Goal: Task Accomplishment & Management: Manage account settings

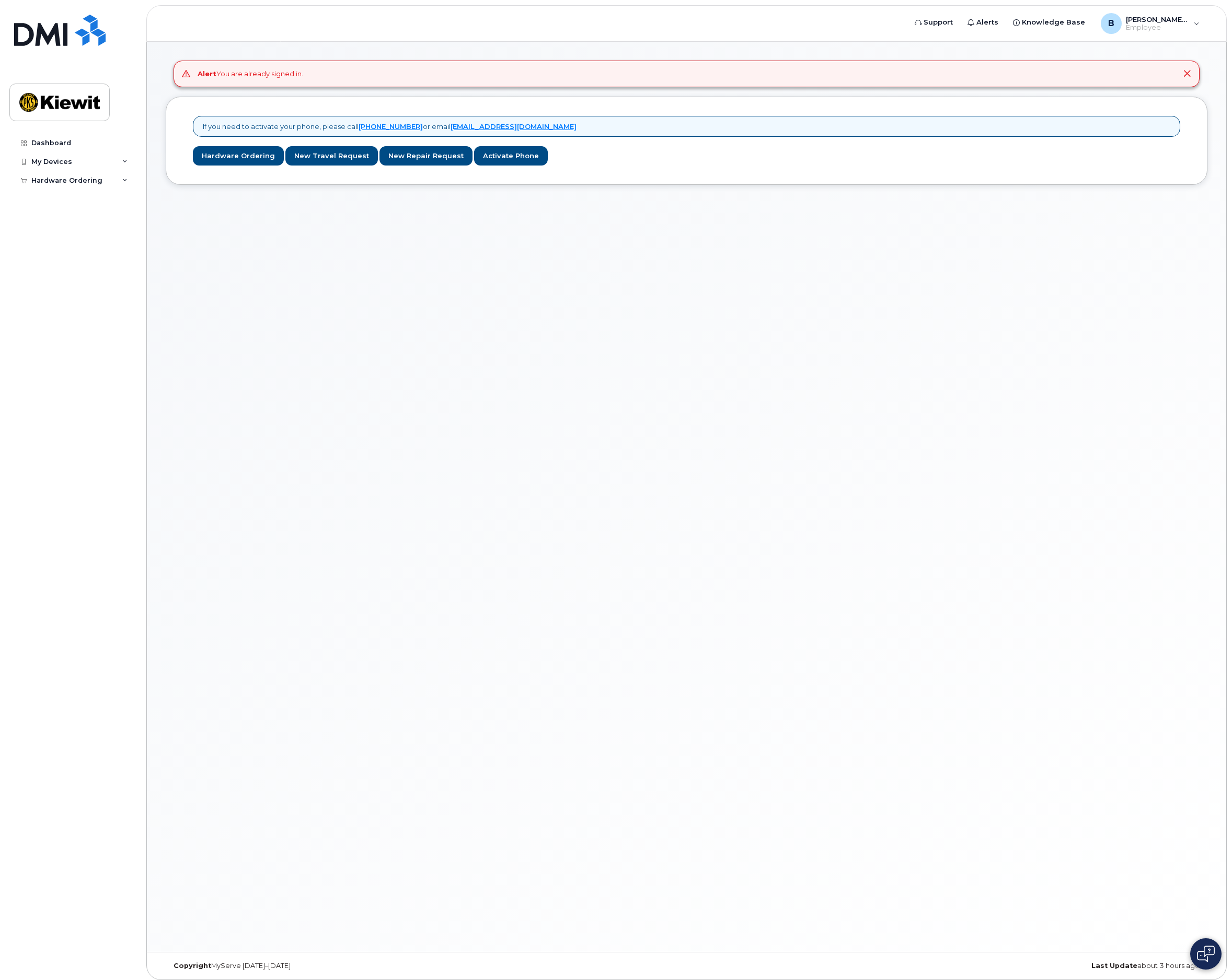
click at [0, 980] on nordpass-portal at bounding box center [0, 986] width 0 height 0
click at [61, 166] on div "My Devices" at bounding box center [73, 162] width 127 height 19
click at [237, 156] on link "Hardware Ordering" at bounding box center [238, 156] width 91 height 19
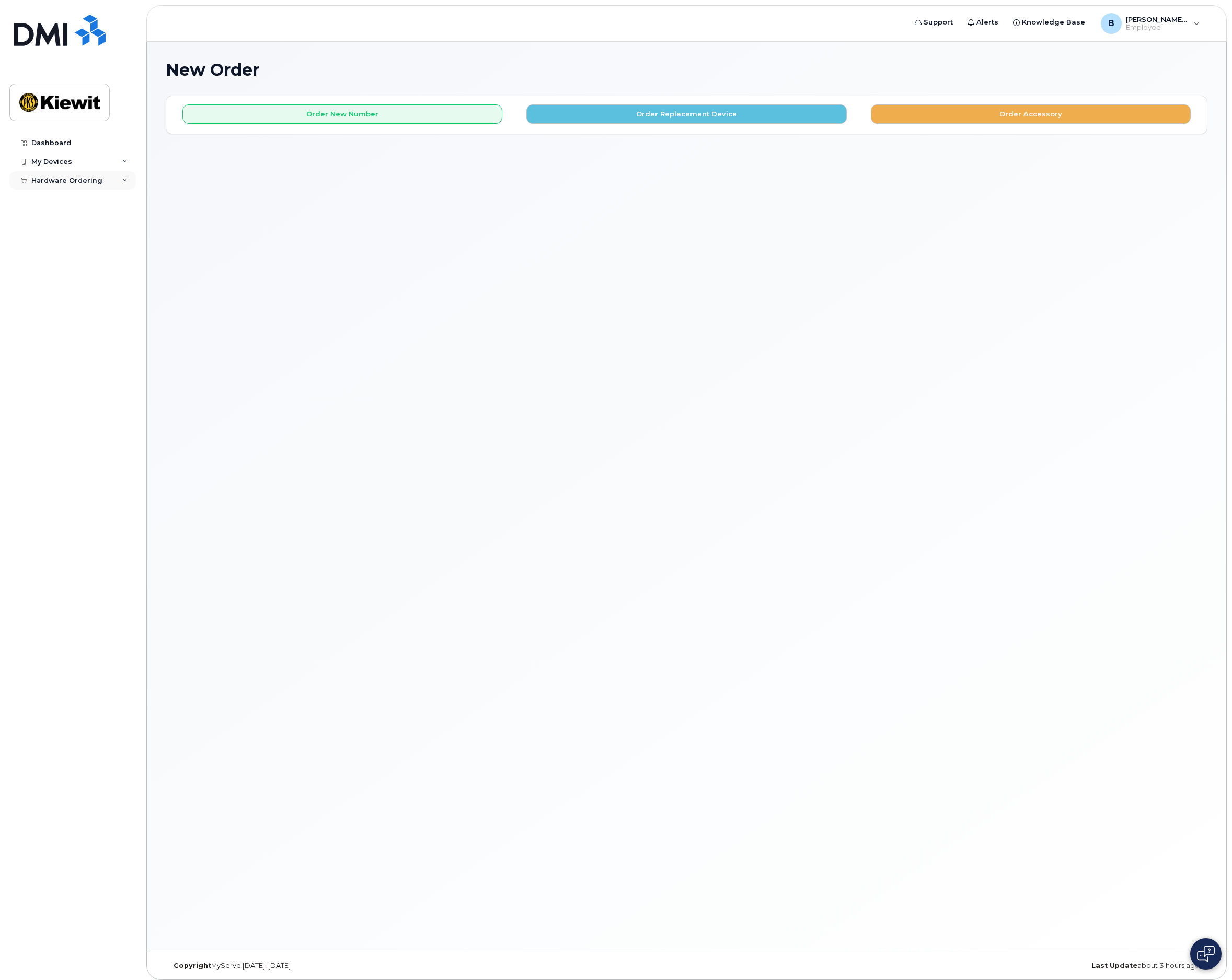
scroll to position [1, 0]
click at [122, 180] on icon at bounding box center [125, 181] width 6 height 6
click at [126, 163] on icon at bounding box center [125, 163] width 6 height 6
click at [59, 141] on div "Dashboard" at bounding box center [51, 143] width 40 height 9
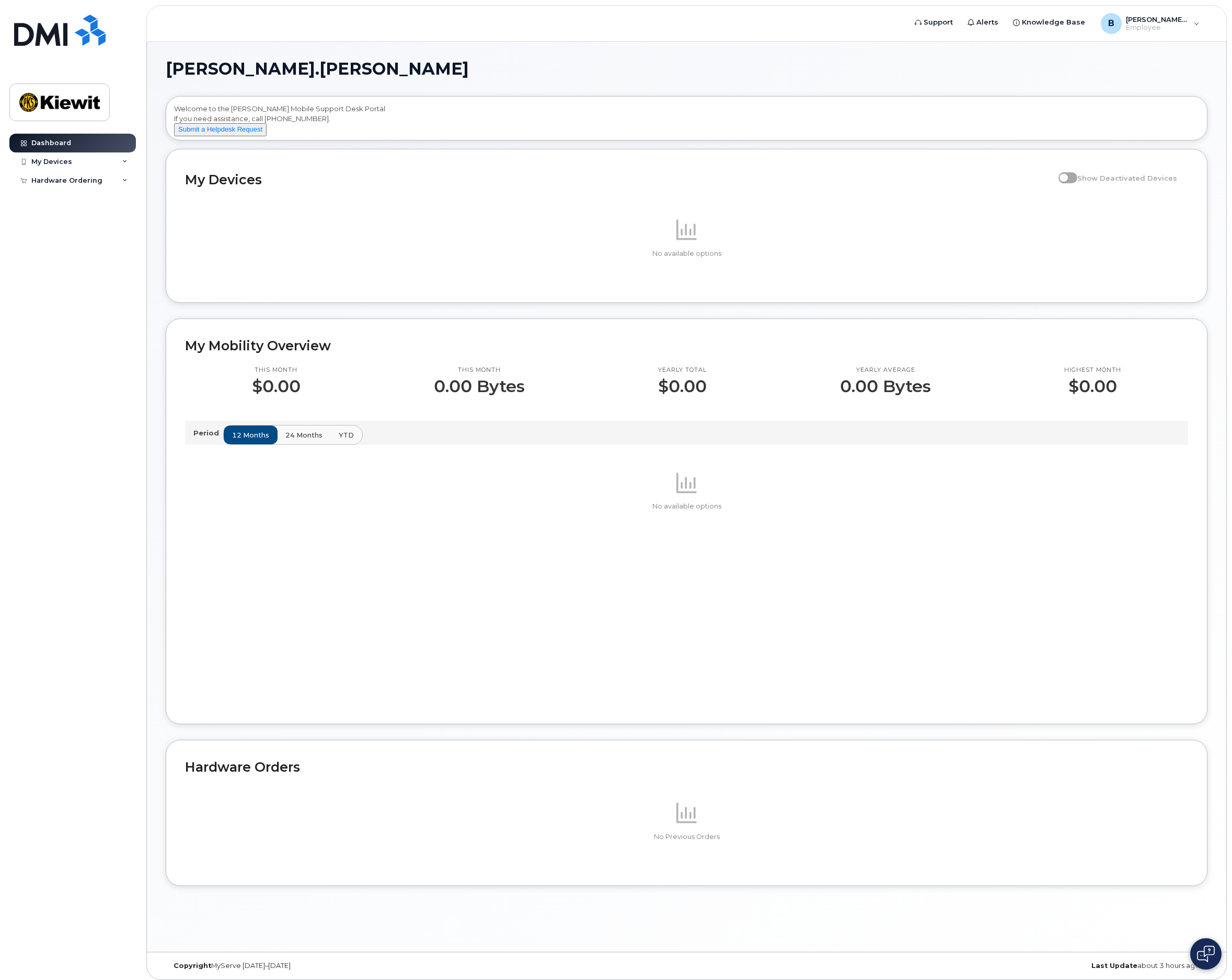
click at [1074, 182] on span at bounding box center [1067, 177] width 19 height 10
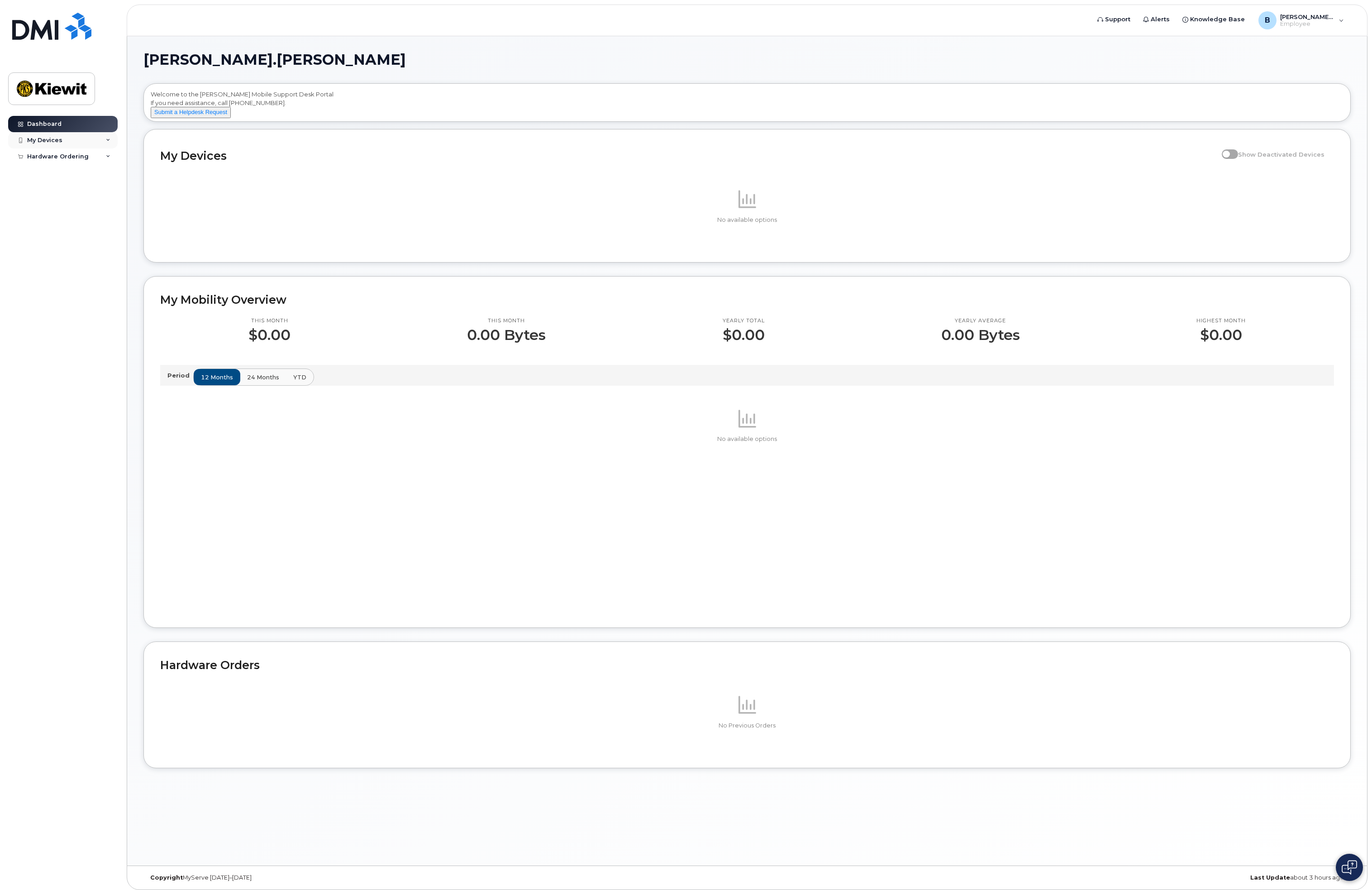
click at [42, 144] on div "My Devices" at bounding box center [63, 140] width 110 height 16
click at [40, 173] on div "Hardware Ordering" at bounding box center [57, 174] width 61 height 7
click at [44, 196] on link "New Order" at bounding box center [70, 190] width 93 height 17
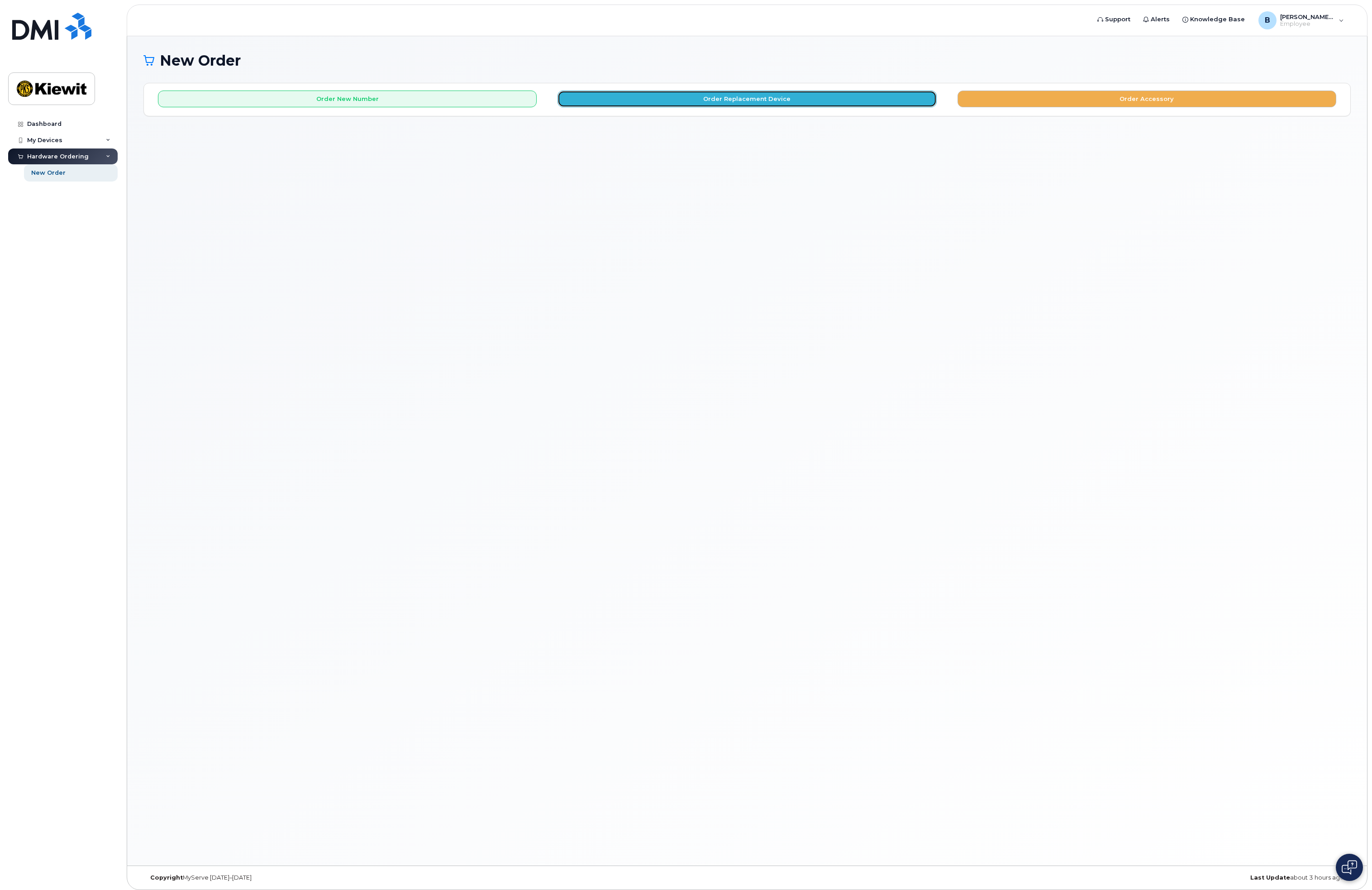
click at [735, 96] on button "Order Replacement Device" at bounding box center [747, 99] width 379 height 16
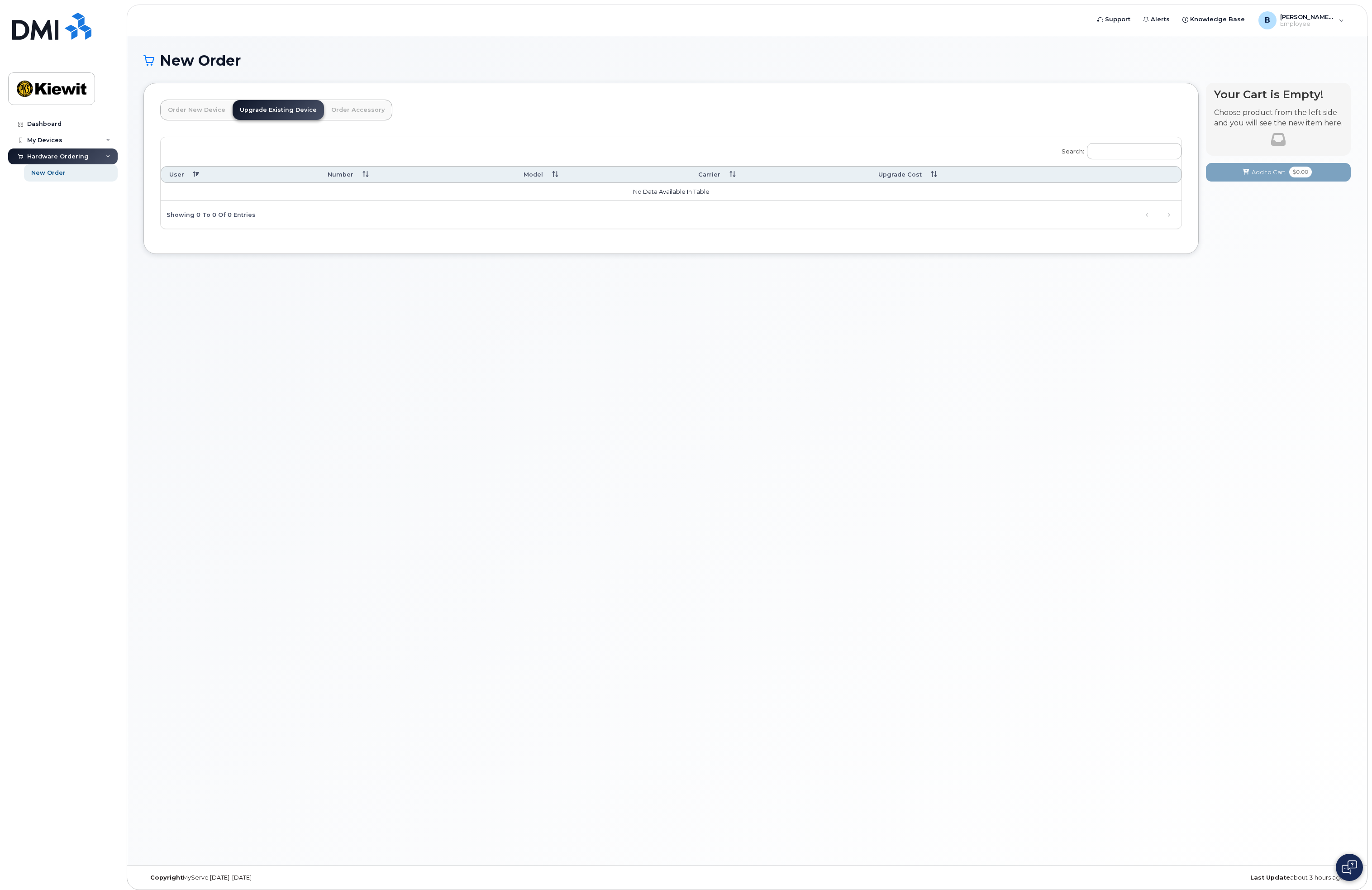
click at [288, 109] on link "Upgrade Existing Device" at bounding box center [278, 110] width 92 height 20
click at [209, 112] on link "Order New Device" at bounding box center [196, 110] width 72 height 20
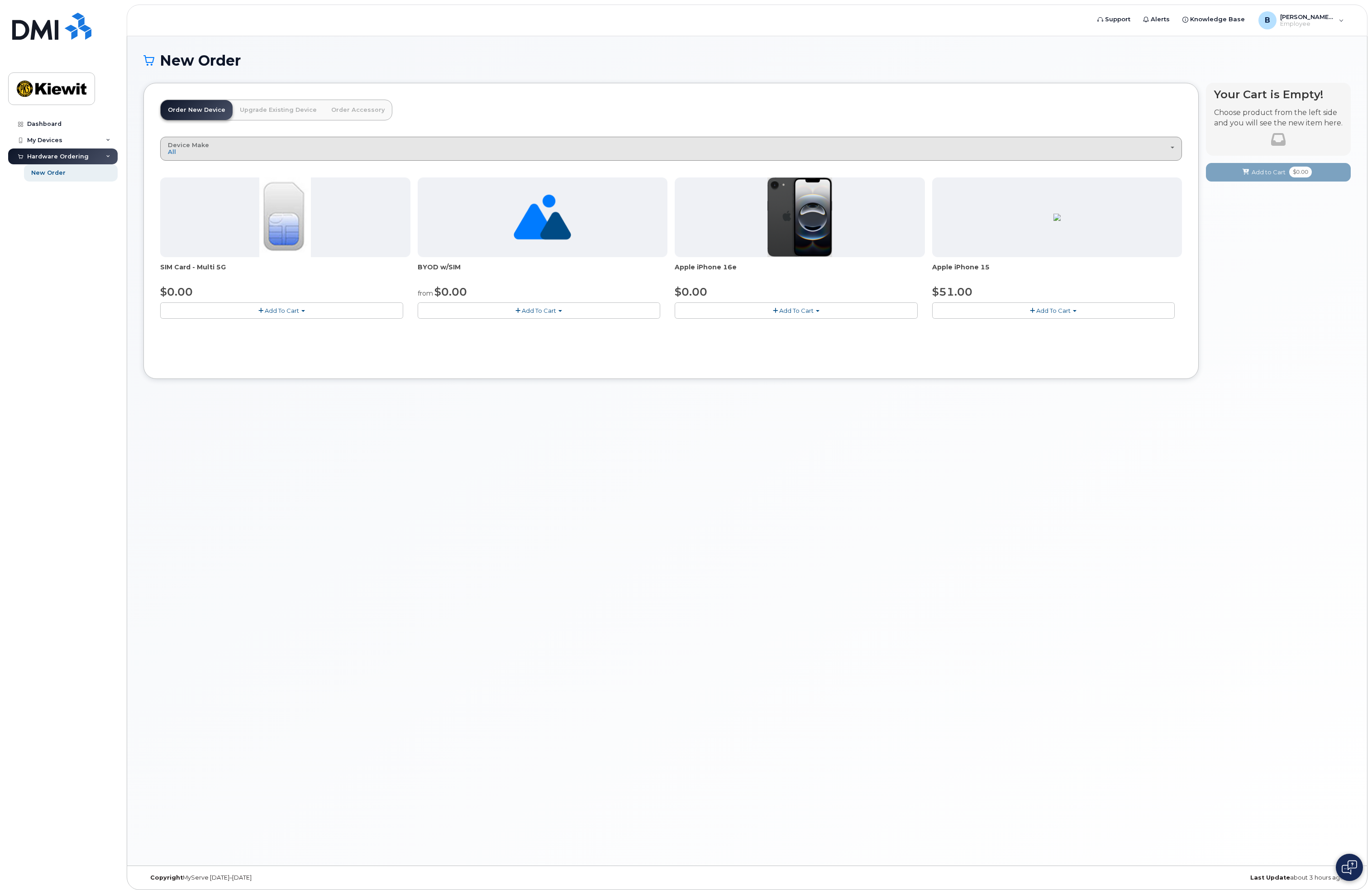
click at [1174, 147] on span "button" at bounding box center [1172, 147] width 3 height 2
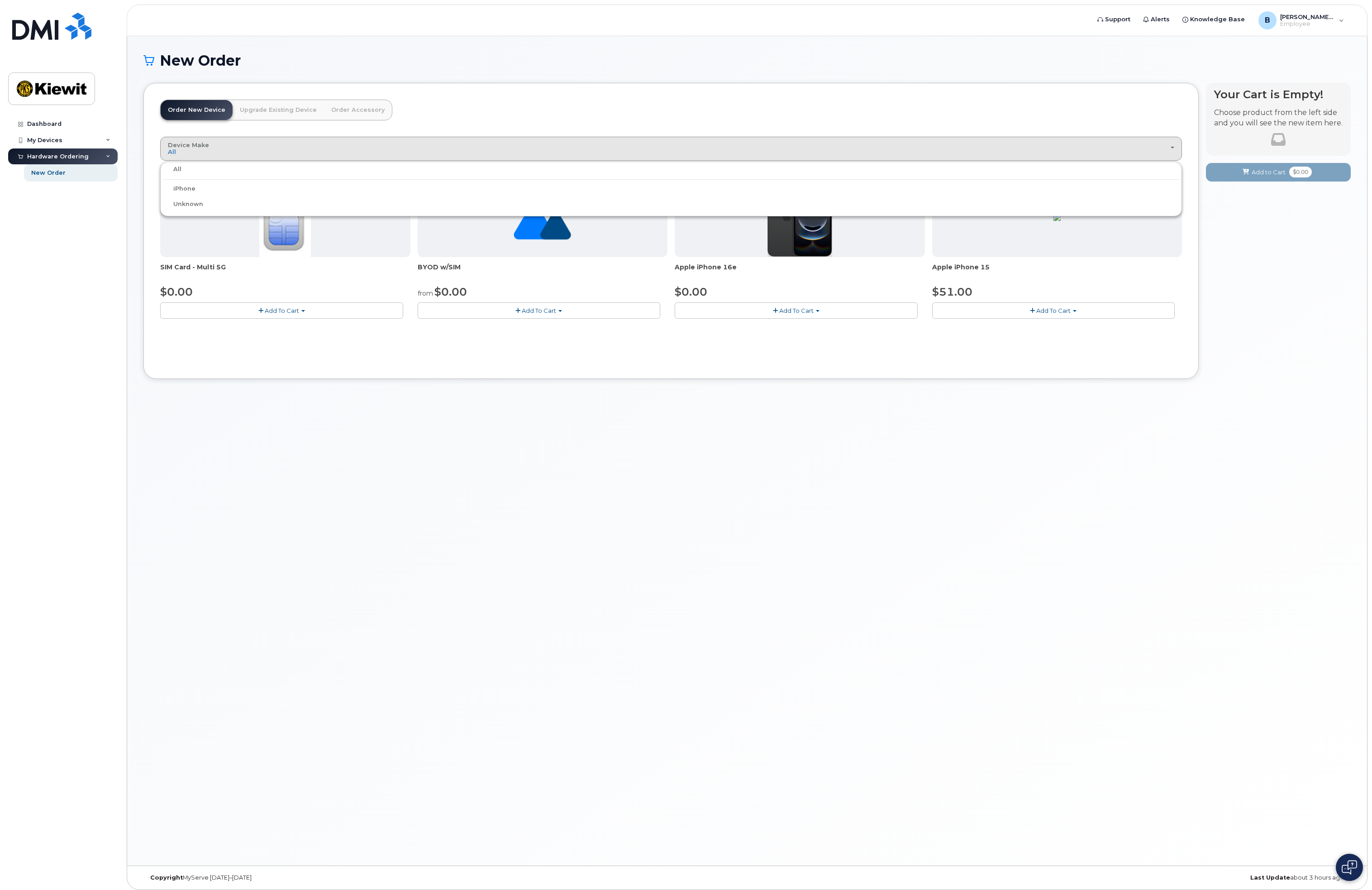
click at [186, 187] on label "iPhone" at bounding box center [178, 188] width 33 height 11
click at [0, 0] on input "iPhone" at bounding box center [0, 0] width 0 height 0
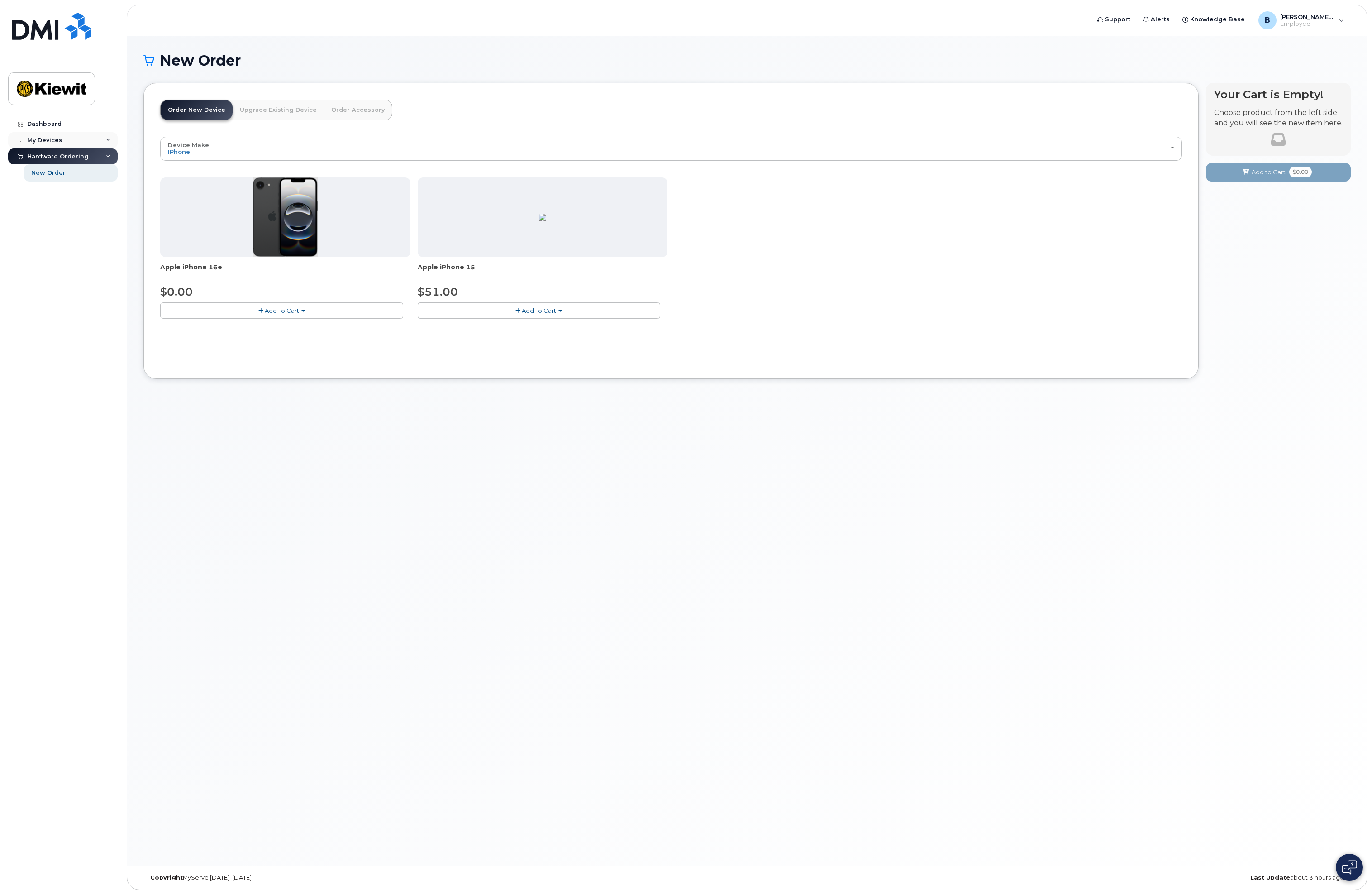
click at [53, 142] on div "My Devices" at bounding box center [44, 140] width 35 height 7
click at [52, 124] on div "Dashboard" at bounding box center [44, 124] width 34 height 7
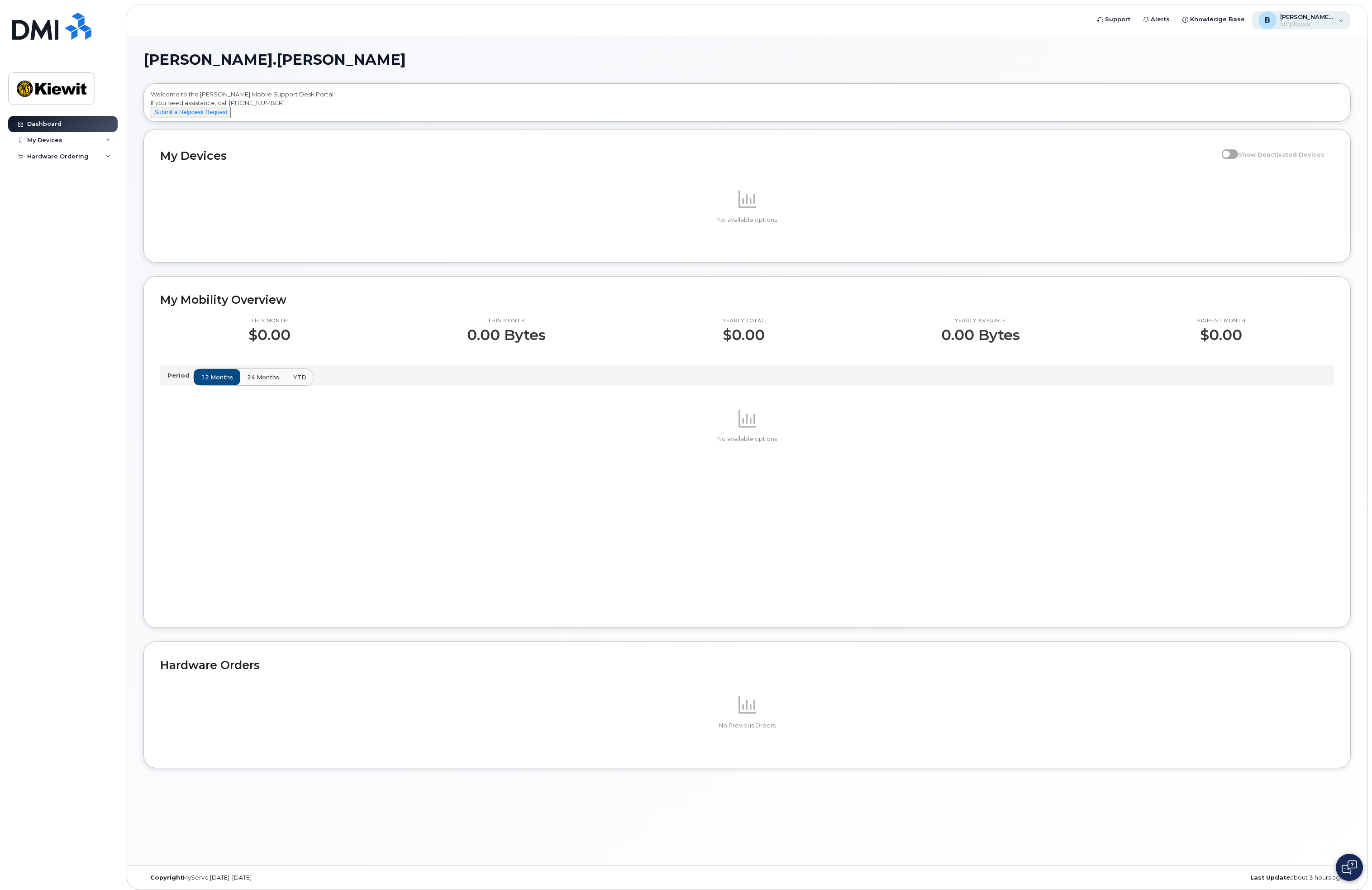
click at [1341, 20] on div "B Brett.Bock Employee" at bounding box center [1301, 20] width 98 height 18
click at [1256, 94] on div "Sign out" at bounding box center [1284, 94] width 130 height 16
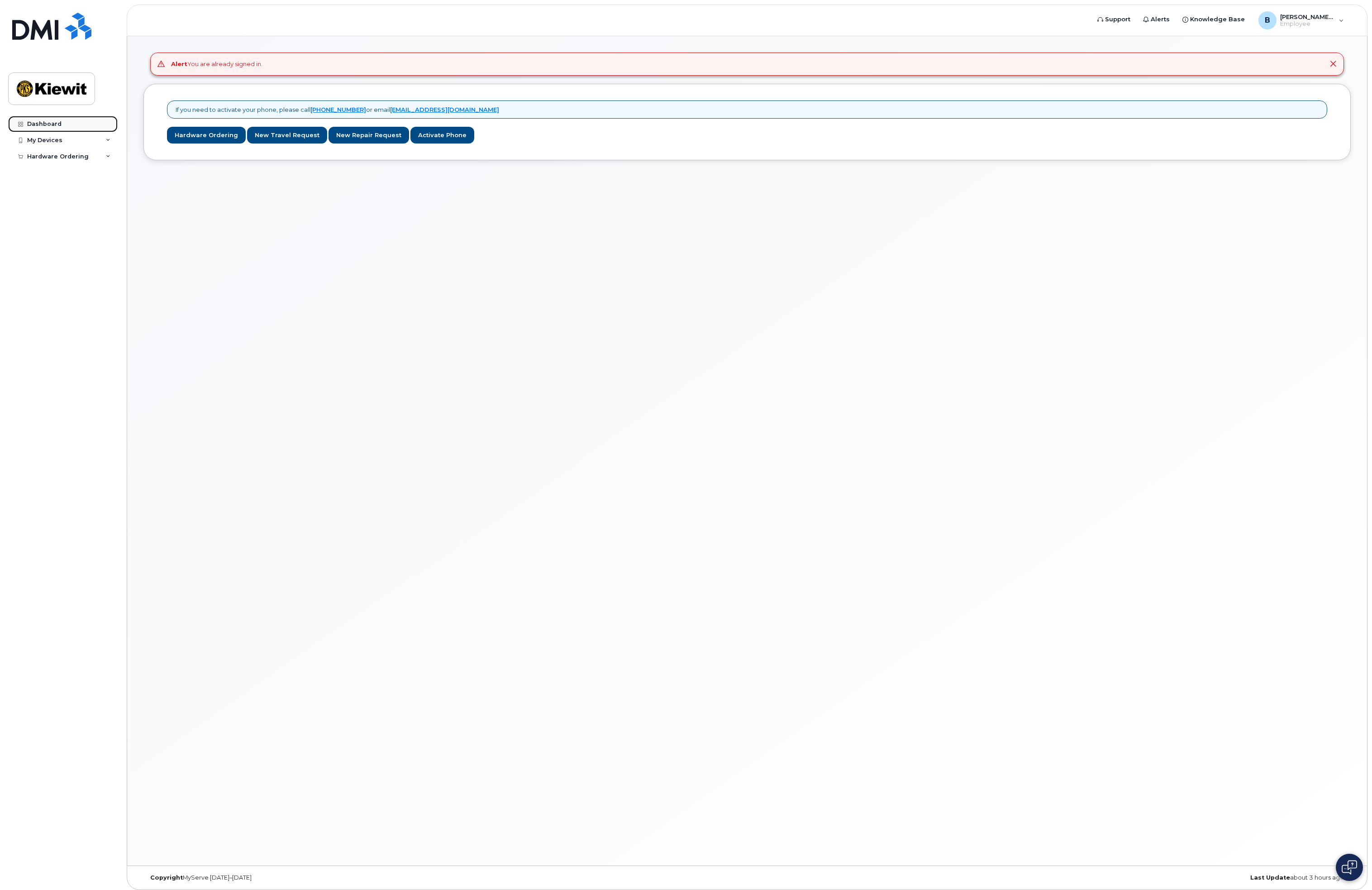
click at [43, 124] on div "Dashboard" at bounding box center [44, 124] width 34 height 7
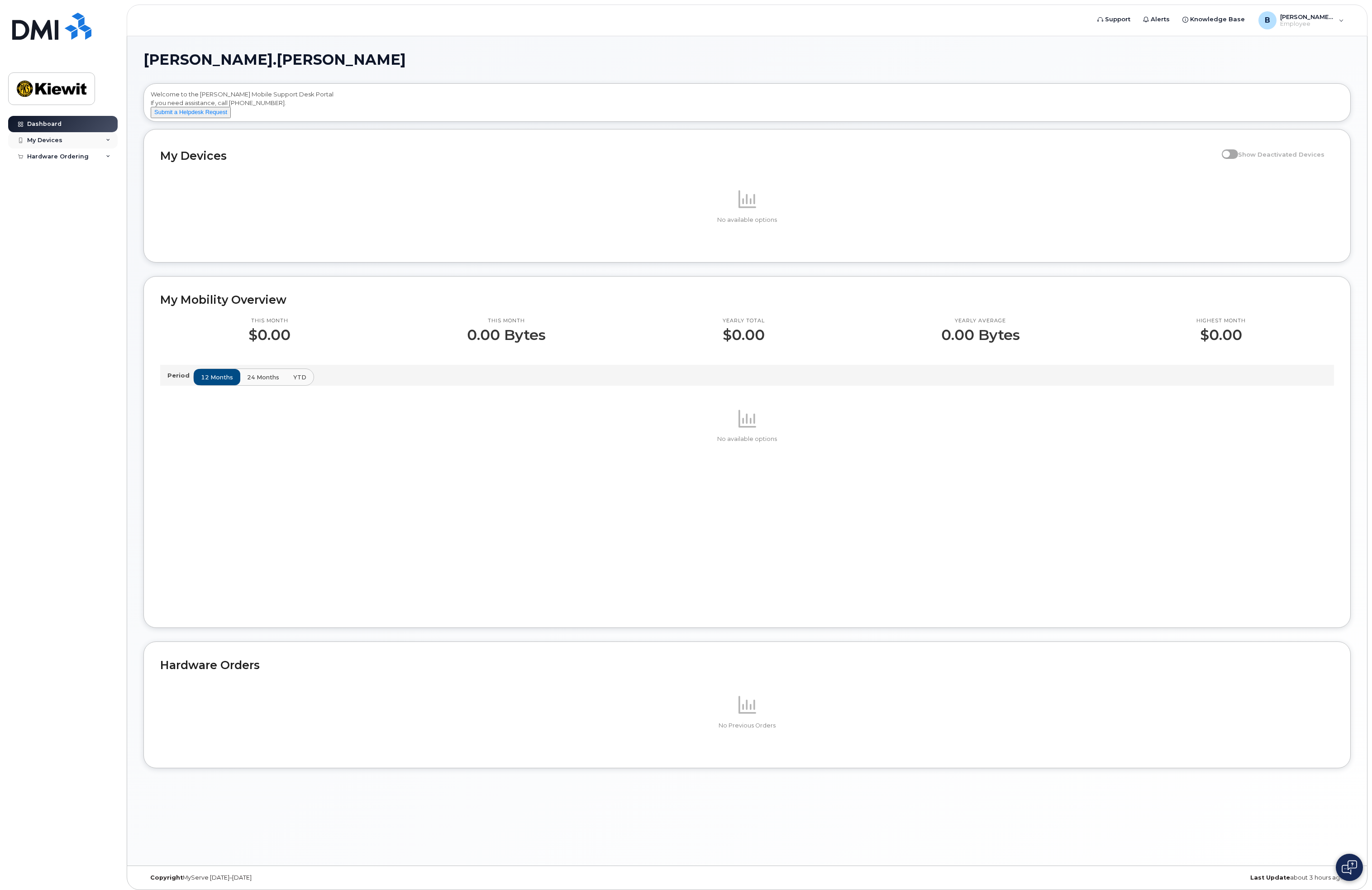
click at [48, 142] on div "My Devices" at bounding box center [44, 140] width 35 height 7
click at [0, 889] on nordpass-portal at bounding box center [0, 894] width 0 height 0
click at [53, 157] on div "Add Device" at bounding box center [49, 157] width 36 height 8
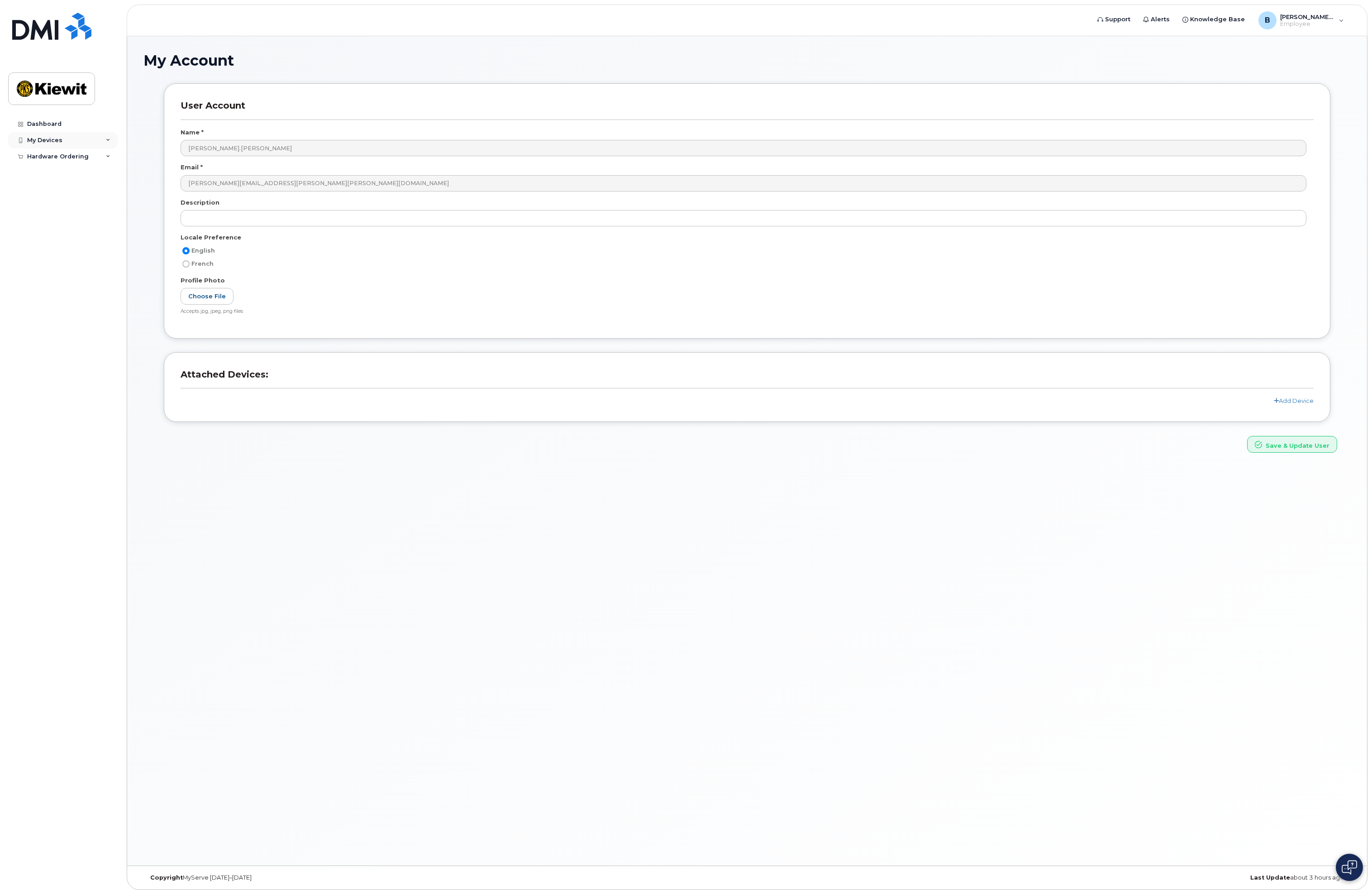
click at [40, 142] on div "My Devices" at bounding box center [44, 140] width 35 height 7
click at [38, 157] on div "Add Device" at bounding box center [49, 157] width 36 height 8
click at [111, 139] on div "My Devices" at bounding box center [63, 140] width 110 height 16
click at [61, 156] on div "Add Device" at bounding box center [49, 157] width 36 height 8
click at [1293, 399] on link "Add Device" at bounding box center [1293, 400] width 40 height 7
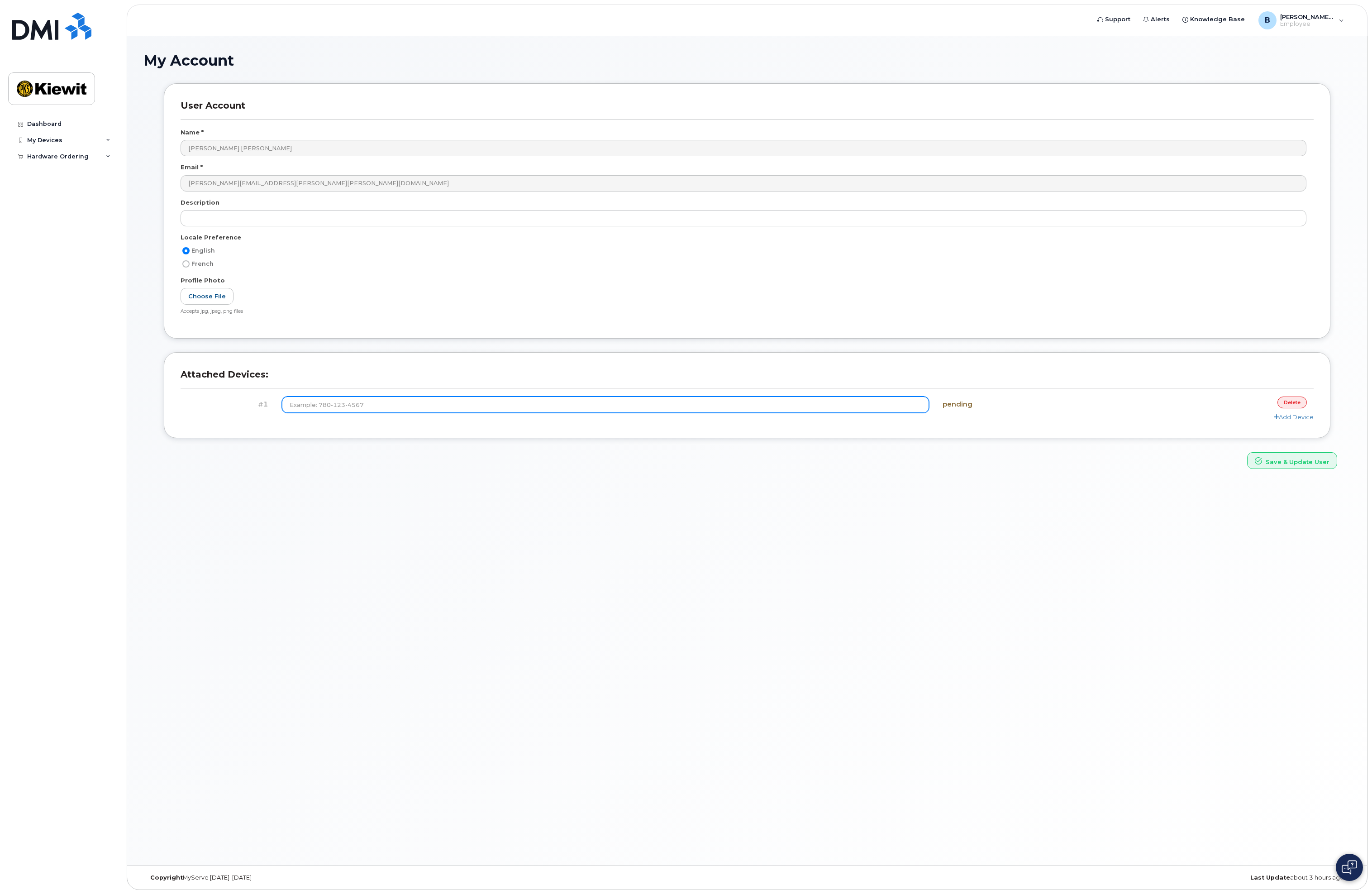
click at [364, 406] on input at bounding box center [605, 404] width 648 height 16
type input "(402) 926-9478"
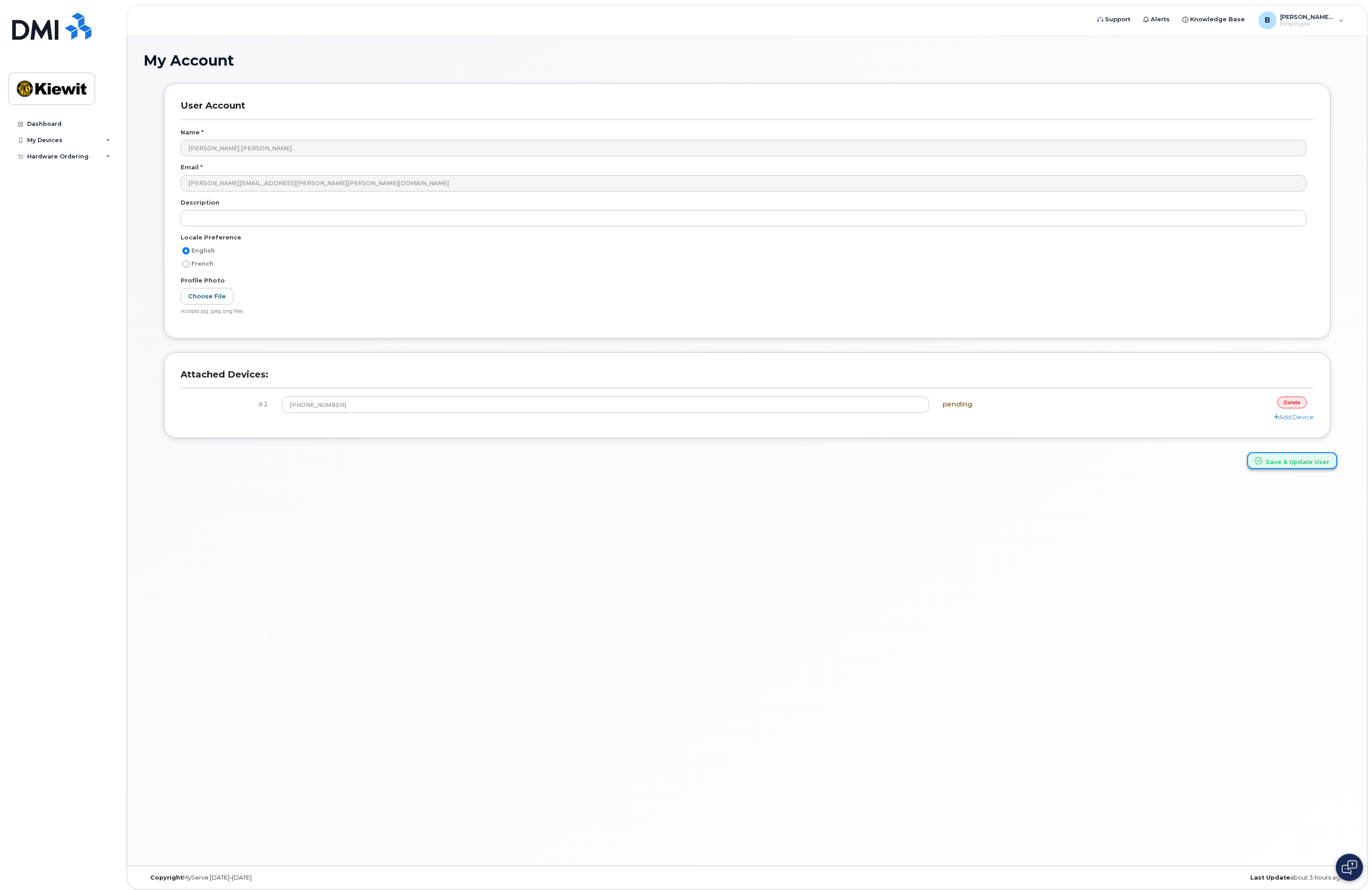
click at [1293, 463] on button "Save & Update User" at bounding box center [1292, 460] width 90 height 16
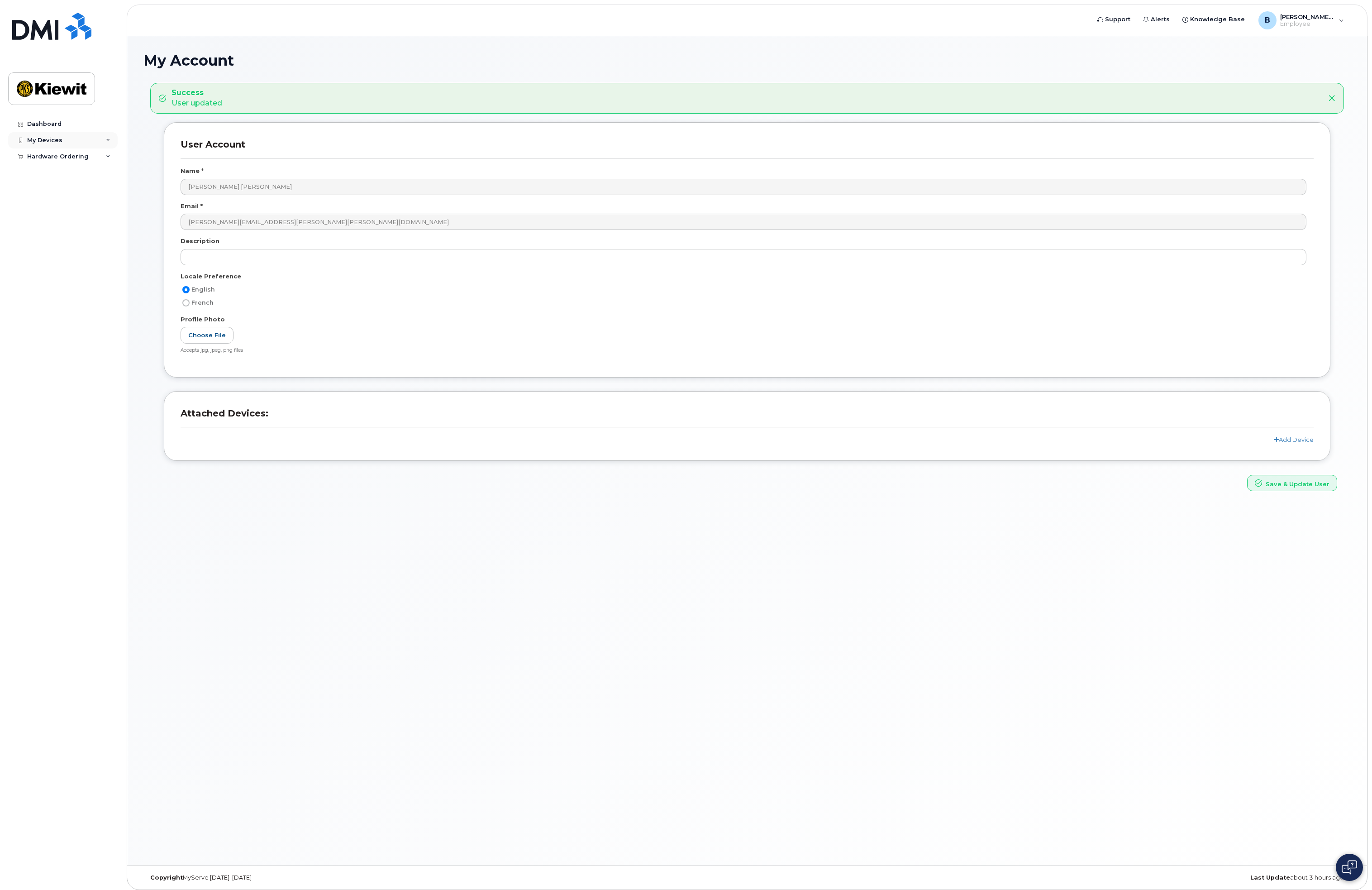
click at [52, 141] on div "My Devices" at bounding box center [44, 140] width 35 height 7
click at [51, 141] on div "My Devices" at bounding box center [44, 140] width 35 height 7
click at [52, 122] on div "Dashboard" at bounding box center [44, 124] width 34 height 7
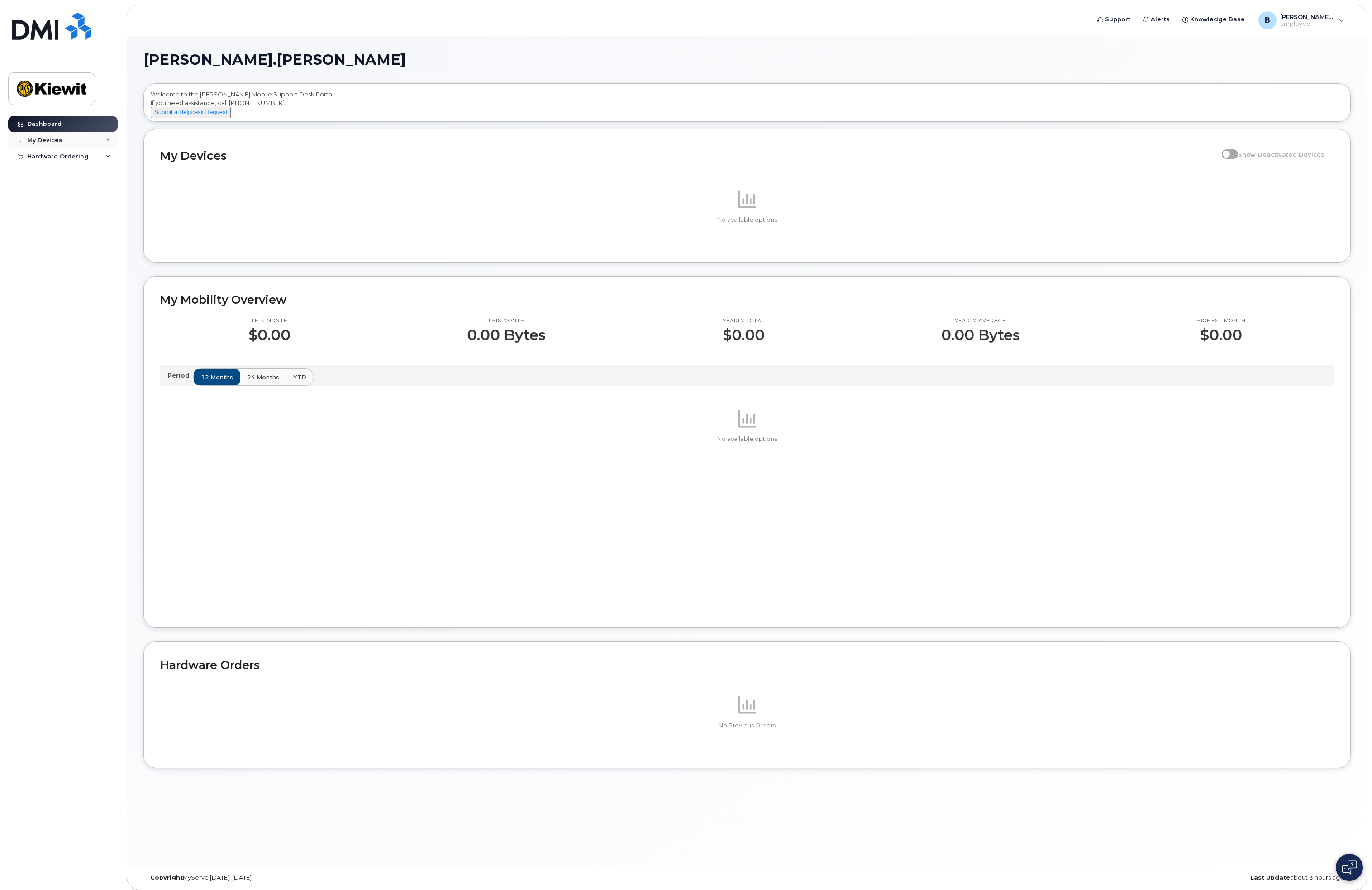
click at [55, 143] on div "My Devices" at bounding box center [63, 140] width 110 height 16
click at [53, 157] on div "Add Device" at bounding box center [49, 157] width 36 height 8
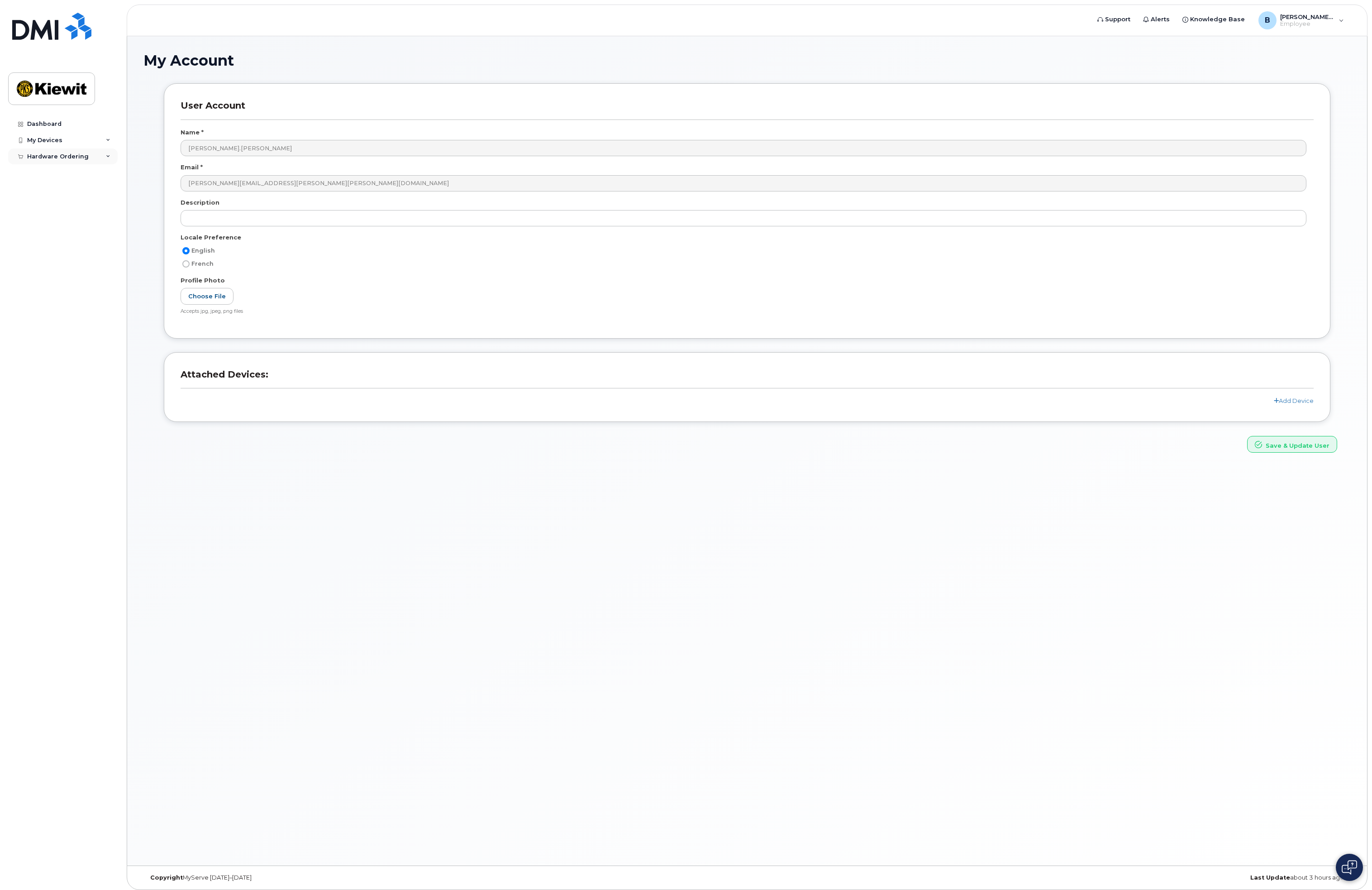
click at [49, 156] on div "Hardware Ordering" at bounding box center [57, 156] width 61 height 7
click at [48, 135] on div "My Devices" at bounding box center [63, 140] width 110 height 16
click at [51, 155] on div "Add Device" at bounding box center [49, 157] width 36 height 8
click at [45, 125] on div "Dashboard" at bounding box center [44, 124] width 34 height 7
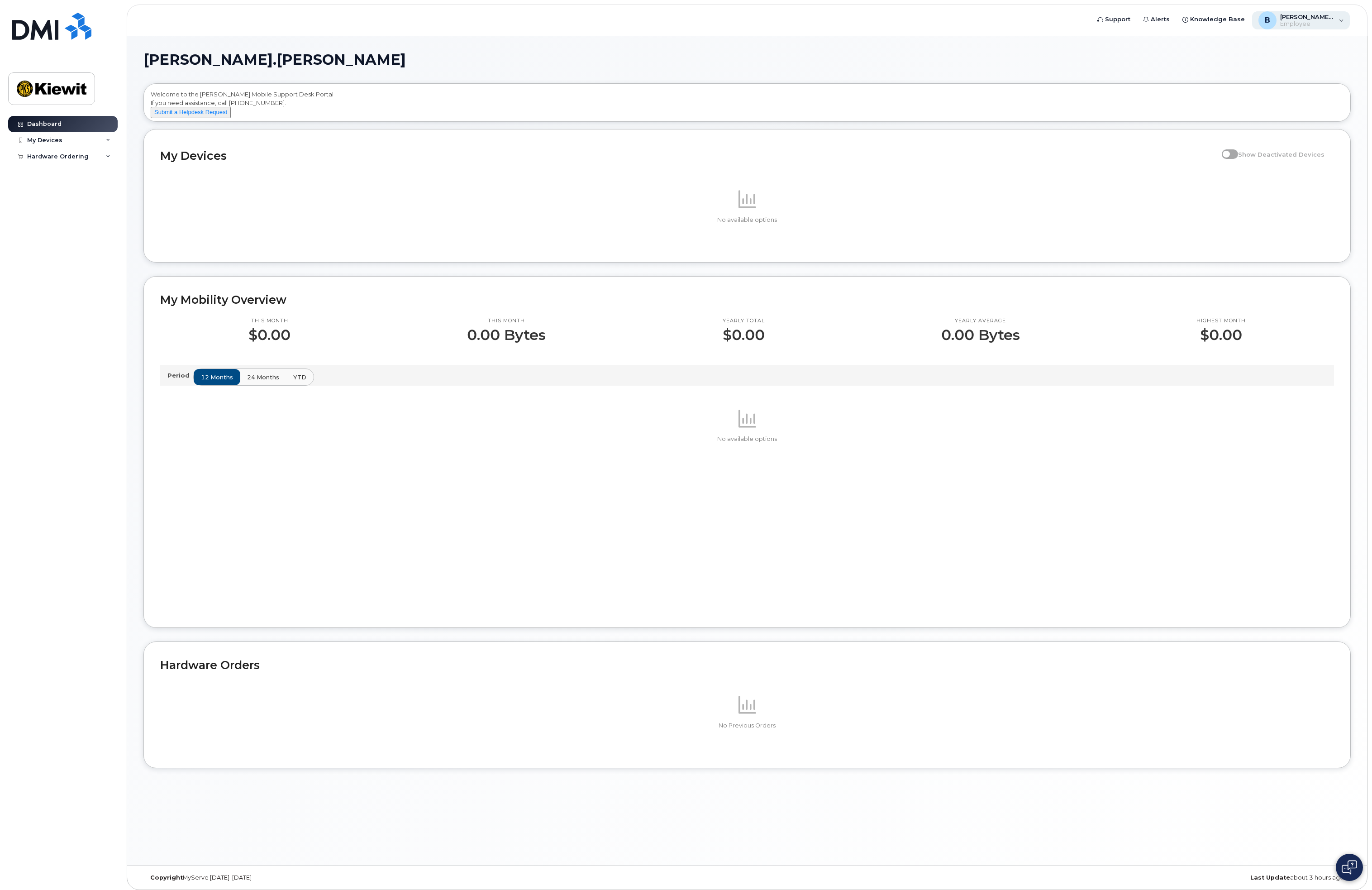
click at [1337, 23] on div "B Brett.Bock Employee" at bounding box center [1301, 20] width 98 height 18
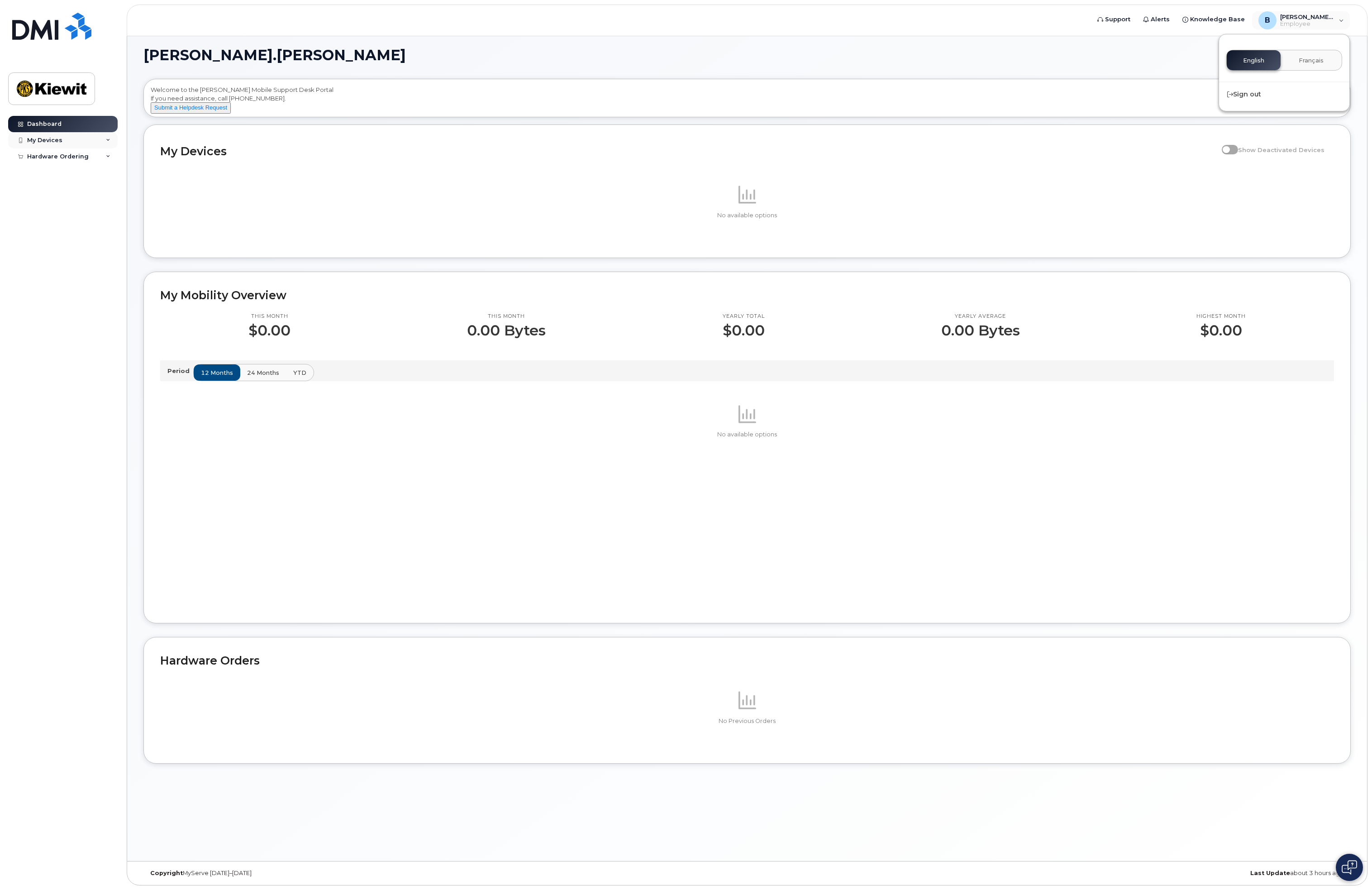
click at [52, 140] on div "My Devices" at bounding box center [44, 140] width 35 height 7
click at [52, 154] on div "Add Device" at bounding box center [49, 157] width 36 height 8
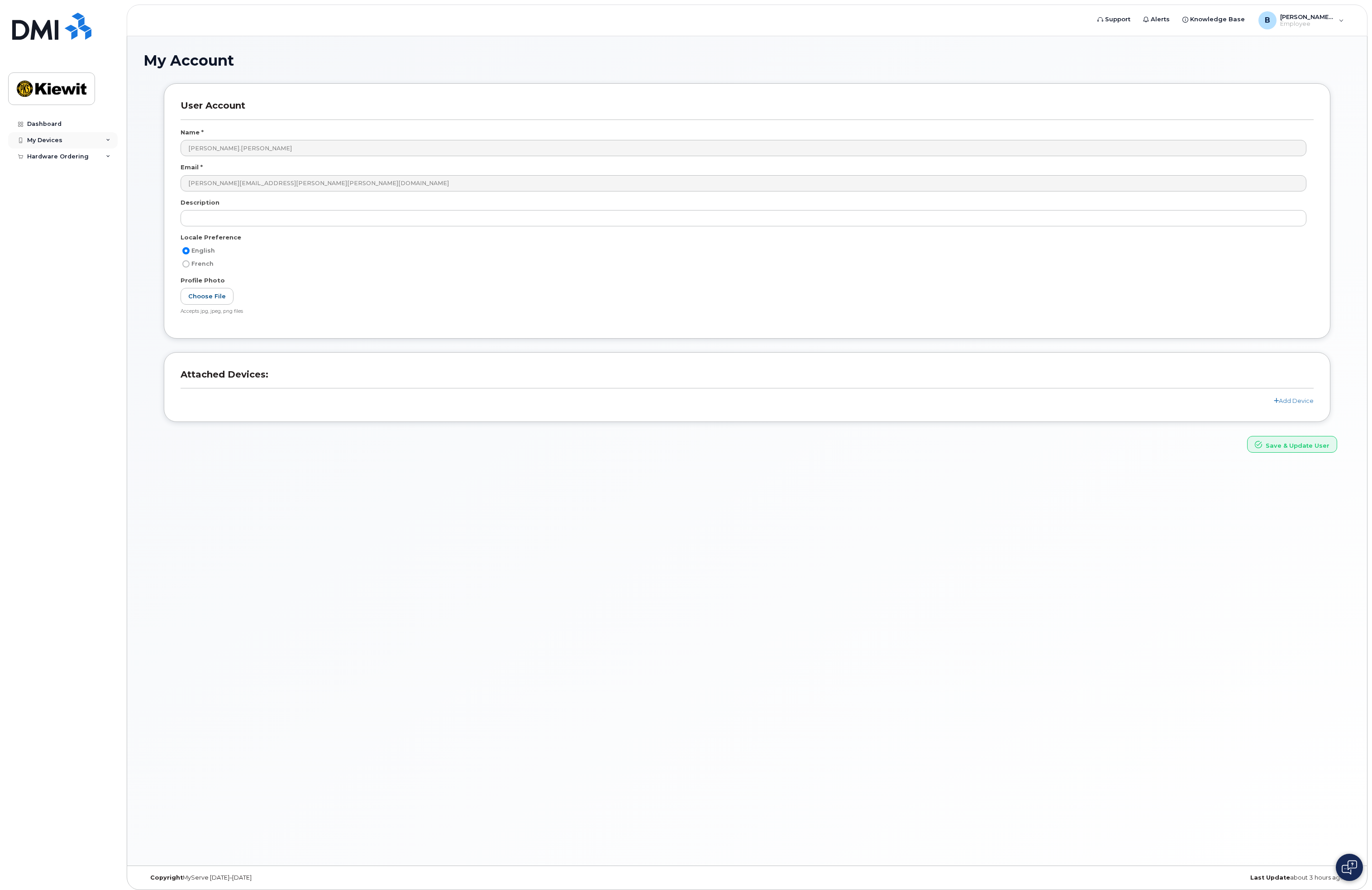
click at [113, 139] on div "My Devices" at bounding box center [63, 140] width 110 height 16
click at [111, 174] on div "Hardware Ordering" at bounding box center [63, 174] width 110 height 16
click at [1313, 25] on span "Employee" at bounding box center [1307, 24] width 54 height 7
click at [1151, 50] on div "My Account User Account Name * Brett.Bock Email * brett.bock@kiewit.com Descrip…" at bounding box center [747, 450] width 1239 height 829
click at [37, 29] on img at bounding box center [52, 25] width 79 height 27
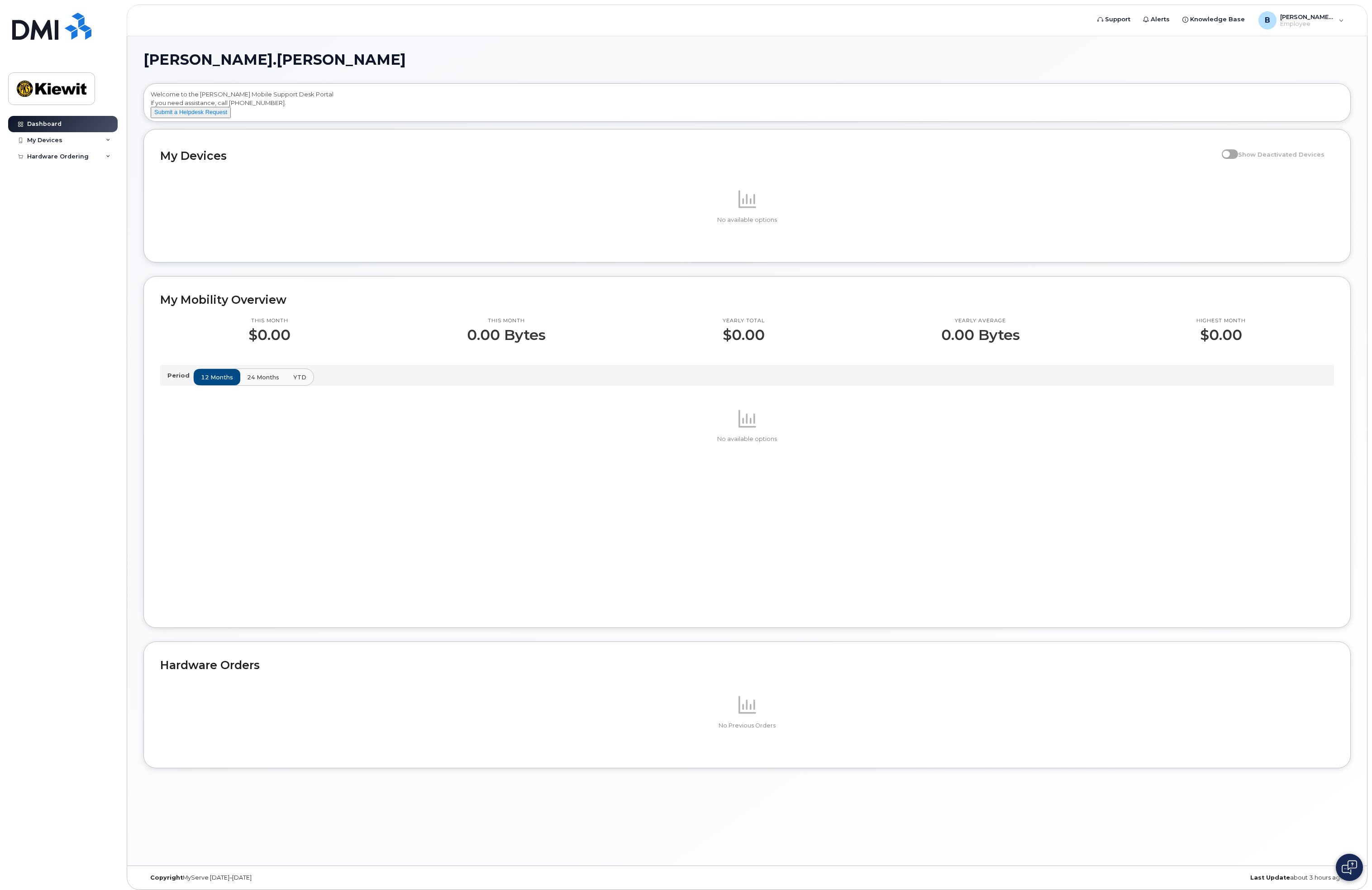
click at [521, 513] on div "No available options" at bounding box center [747, 508] width 1174 height 204
click at [769, 422] on p at bounding box center [747, 418] width 1174 height 22
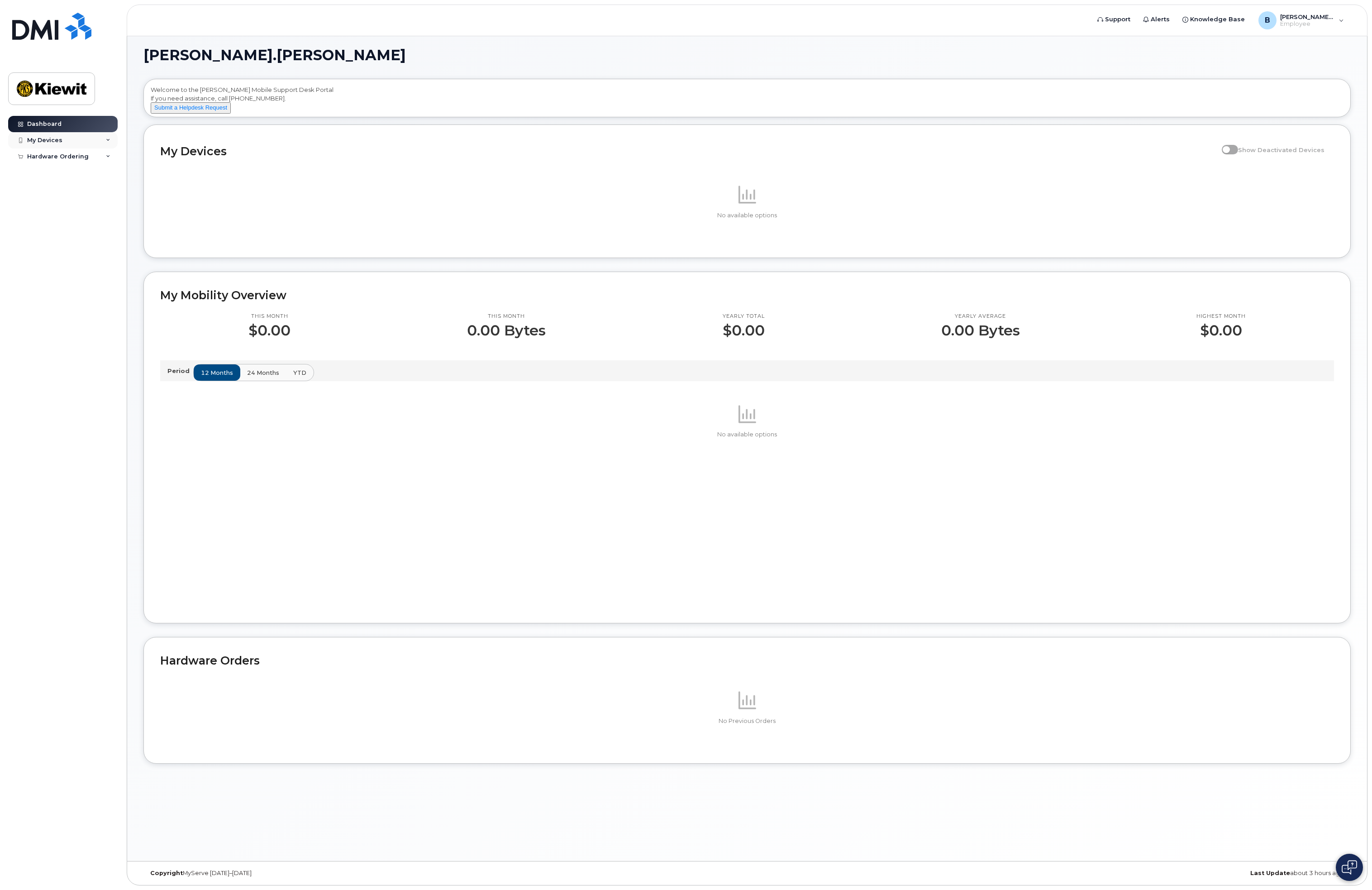
click at [55, 141] on div "My Devices" at bounding box center [44, 140] width 35 height 7
click at [53, 158] on div "Add Device" at bounding box center [49, 157] width 36 height 8
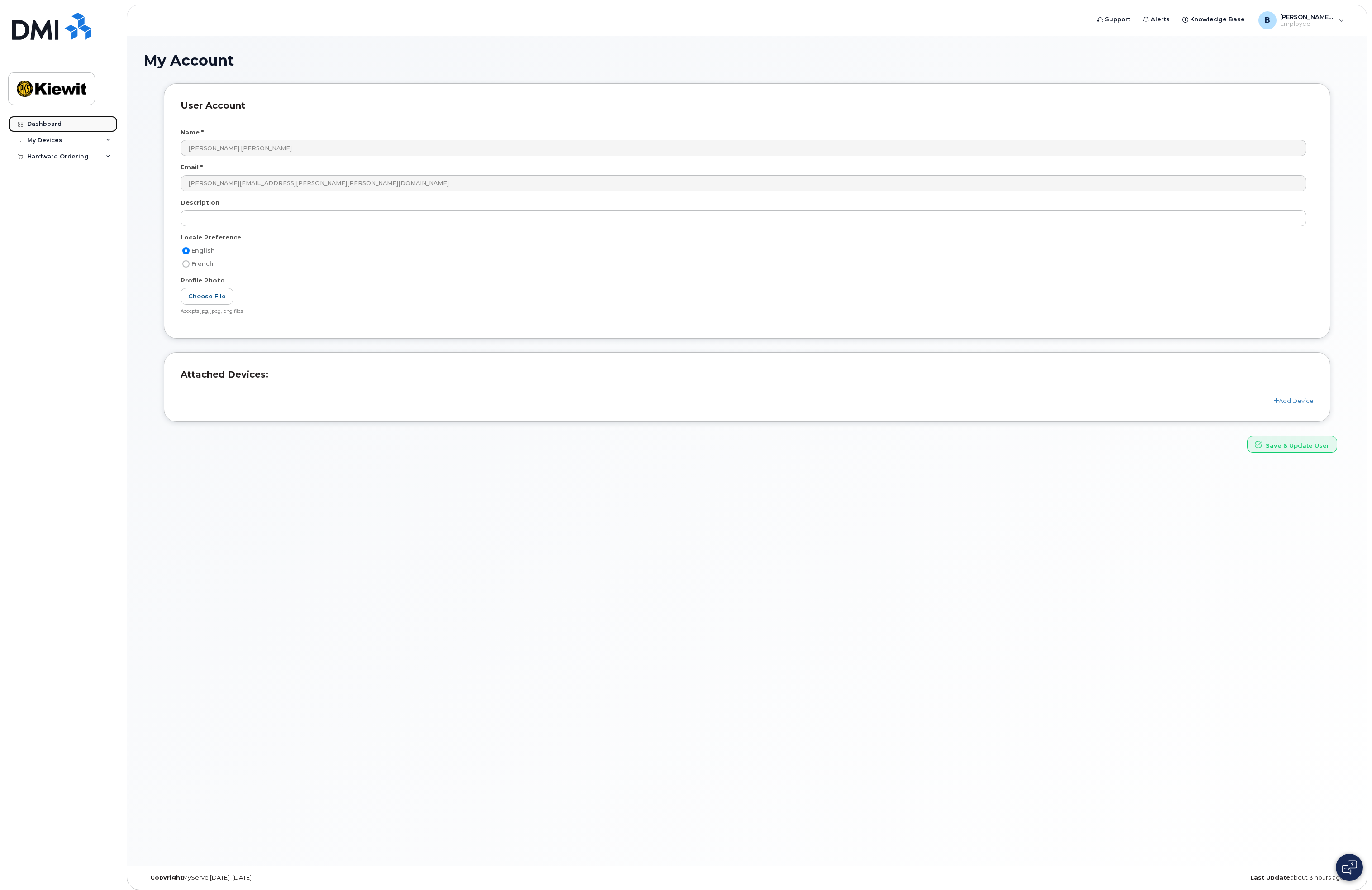
click at [43, 127] on div "Dashboard" at bounding box center [44, 124] width 34 height 7
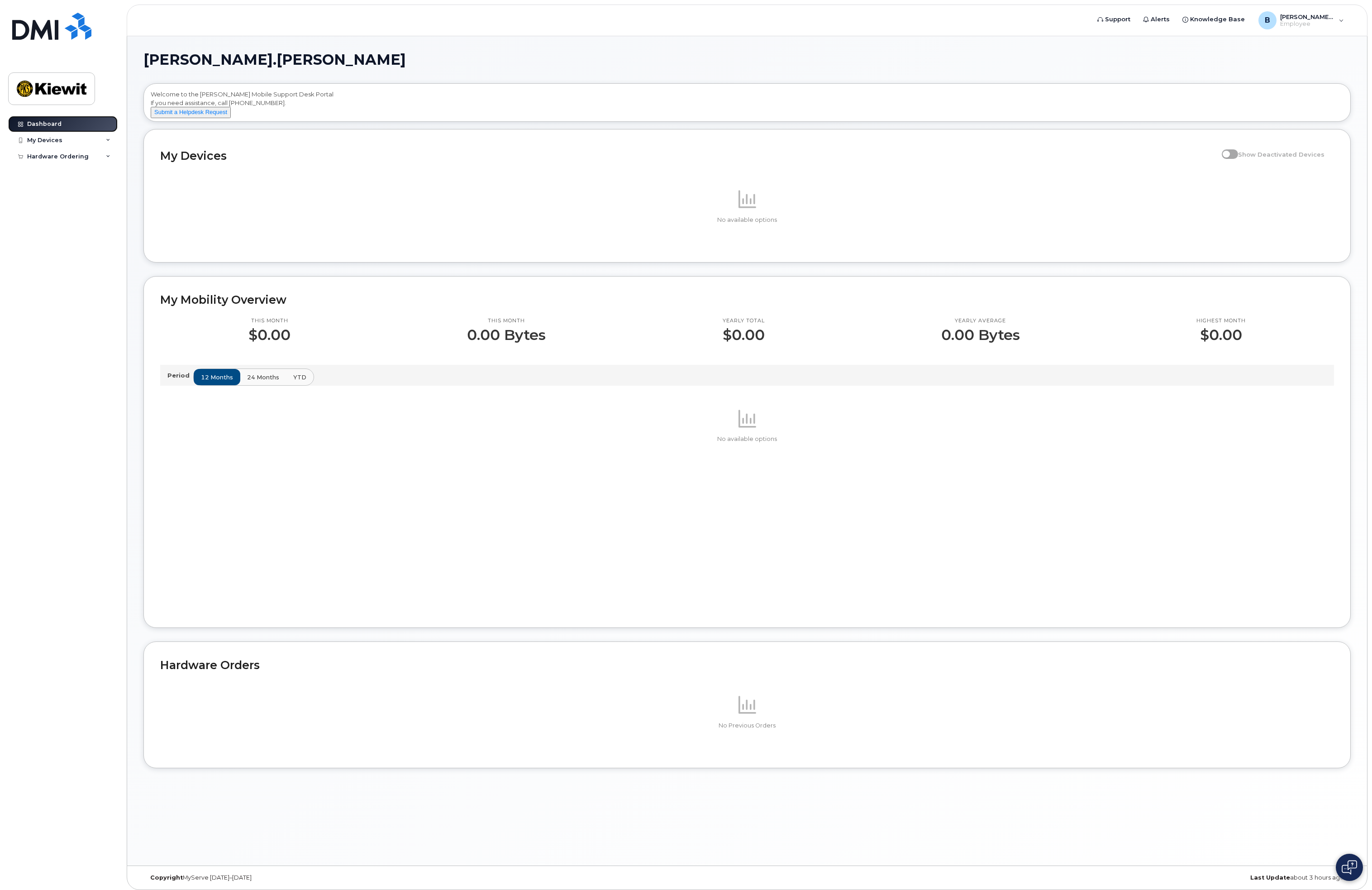
click at [20, 123] on icon at bounding box center [20, 124] width 5 height 5
click at [26, 125] on link "Dashboard" at bounding box center [63, 124] width 110 height 16
click at [47, 143] on div "My Devices" at bounding box center [63, 140] width 110 height 16
click at [44, 142] on div "My Devices" at bounding box center [44, 140] width 35 height 7
click at [50, 158] on div "Add Device" at bounding box center [49, 157] width 36 height 8
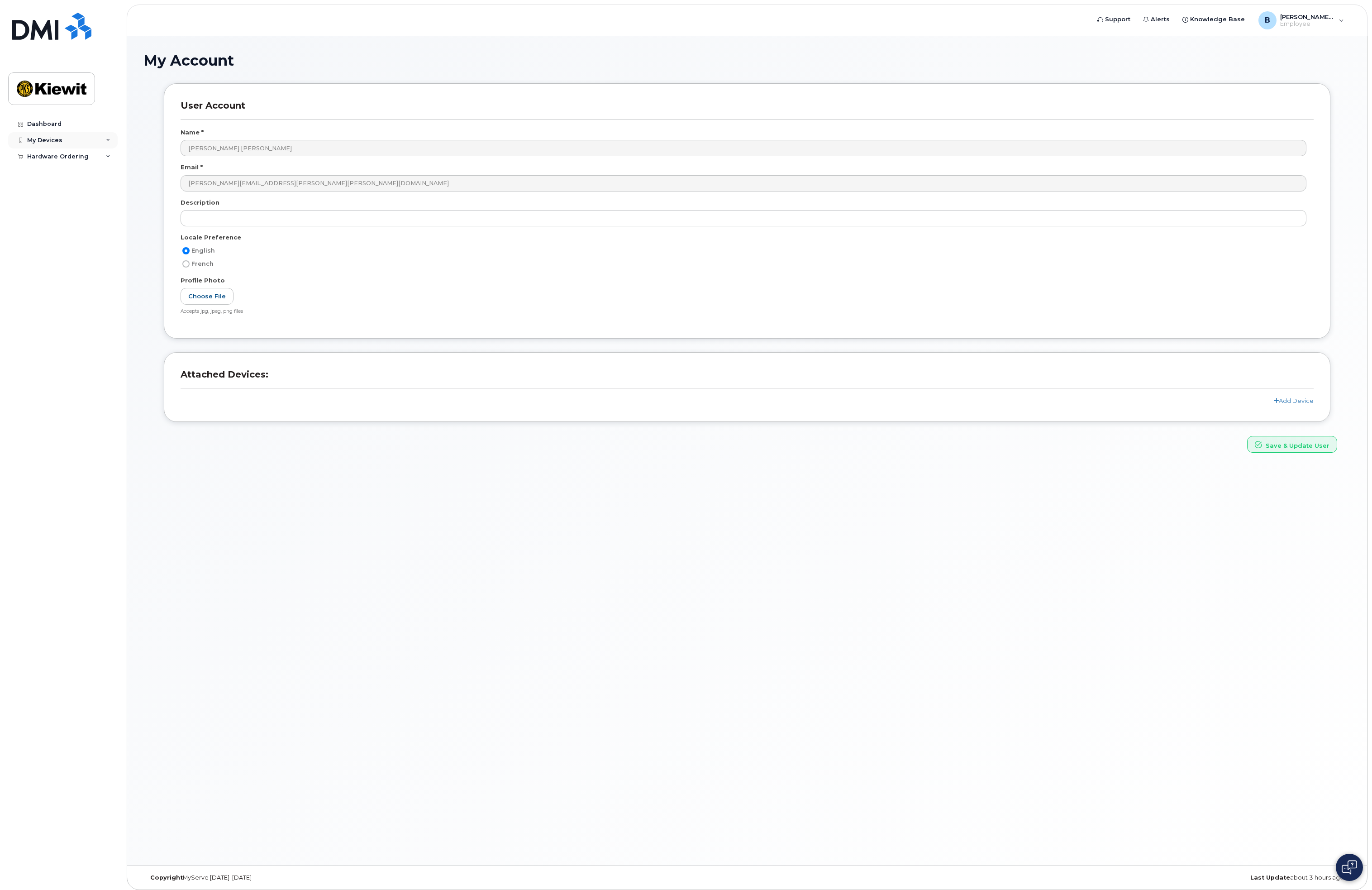
click at [52, 138] on div "My Devices" at bounding box center [44, 140] width 35 height 7
click at [53, 124] on div "Dashboard" at bounding box center [44, 124] width 34 height 7
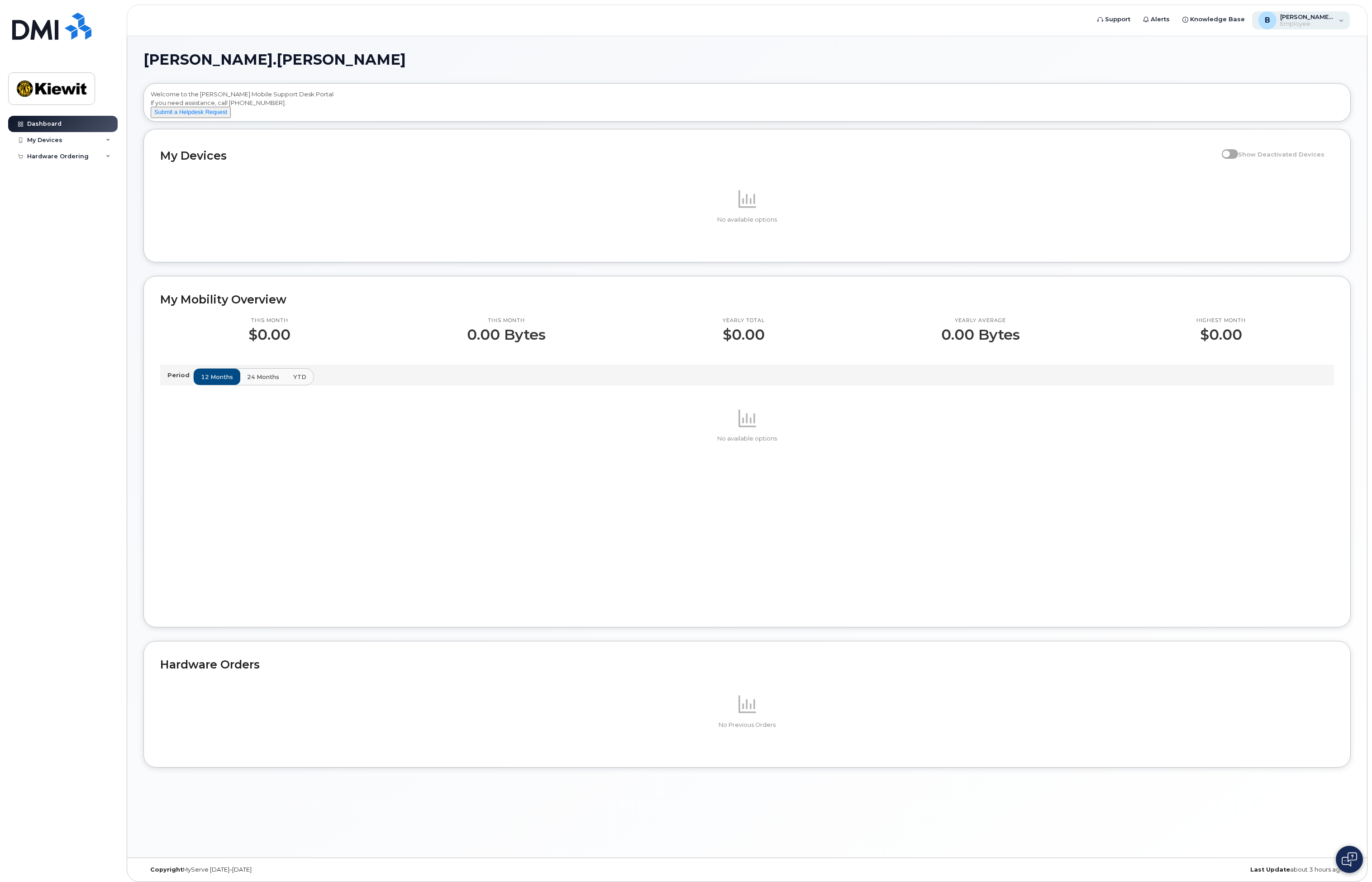
click at [1337, 26] on div "B [PERSON_NAME].[PERSON_NAME] Employee" at bounding box center [1301, 20] width 98 height 18
click at [1261, 93] on div "Sign out" at bounding box center [1284, 94] width 130 height 16
